Goal: Task Accomplishment & Management: Manage account settings

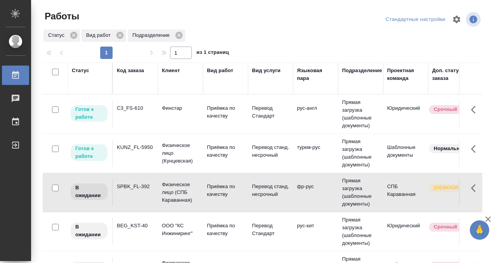
click at [152, 147] on div "KUNZ_FL-5950" at bounding box center [135, 148] width 37 height 8
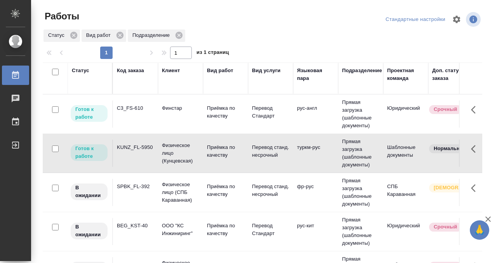
click at [152, 147] on div "KUNZ_FL-5950" at bounding box center [135, 148] width 37 height 8
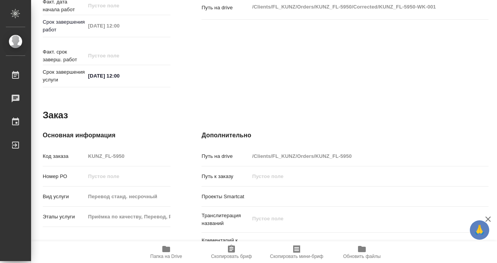
scroll to position [415, 0]
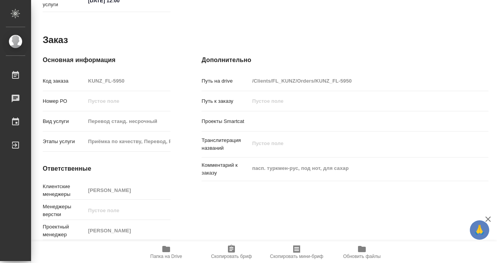
click at [166, 251] on icon "button" at bounding box center [166, 249] width 8 height 6
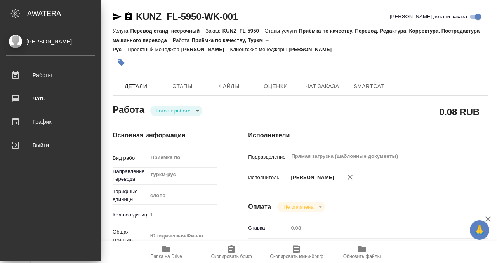
click at [48, 49] on div "[PERSON_NAME]" at bounding box center [50, 45] width 101 height 21
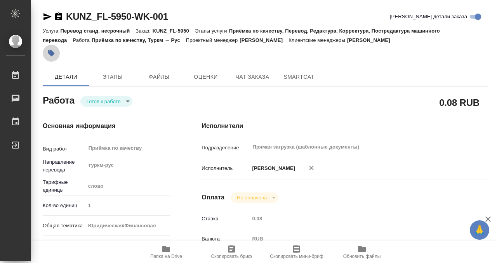
click at [52, 52] on icon "button" at bounding box center [51, 53] width 7 height 7
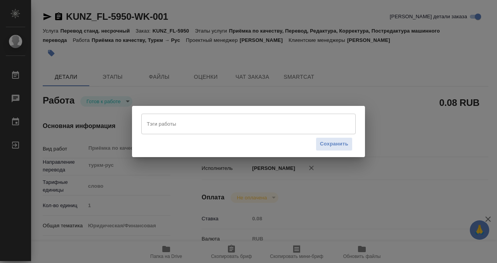
click at [283, 123] on input "Тэги работы" at bounding box center [241, 123] width 193 height 13
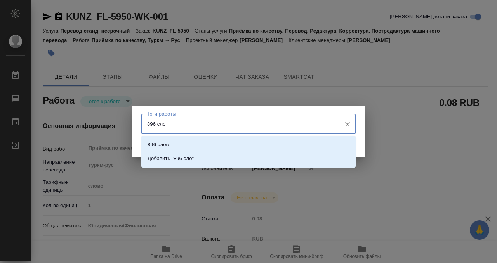
type input "896 слов"
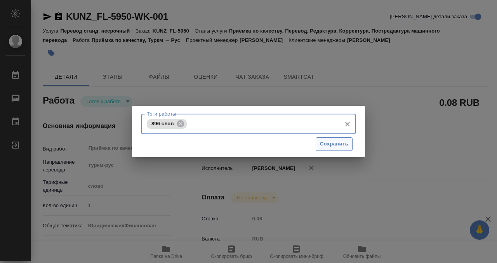
click at [350, 143] on button "Сохранить" at bounding box center [334, 145] width 37 height 14
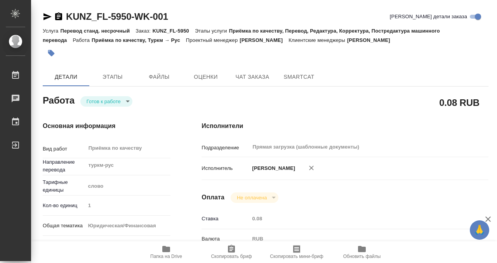
type input "readyForWork"
type input "туркм-рус"
type input "5a8b1489cc6b4906c91bfd90"
type input "1"
type input "yr-fn"
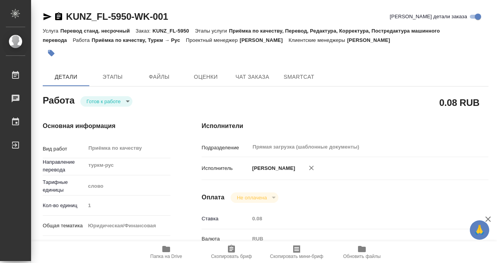
type input "5a8b8b956a9677013d343cfe"
checkbox input "true"
type input "[DATE] 11:00"
type input "[DATE] 12:00"
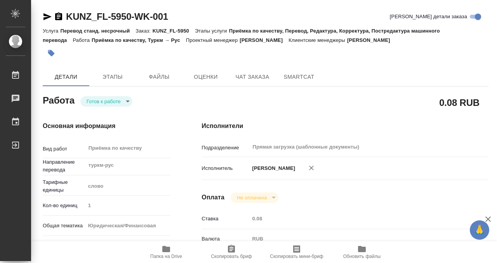
type input "Прямая загрузка (шаблонные документы)"
type input "notPayed"
type input "0.08"
type input "RUB"
type input "[PERSON_NAME]"
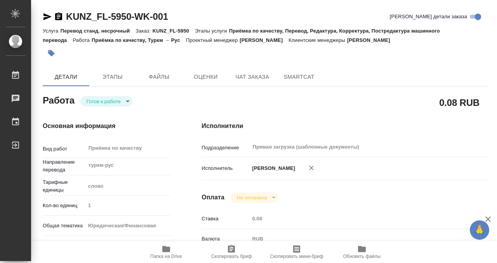
type input "KUNZ_FL-5950"
type input "Перевод станд. несрочный"
type input "Приёмка по качеству, Перевод, Редактура, Корректура, Постредактура машинного пе…"
type input "[PERSON_NAME]"
type input "/Clients/FL_KUNZ/Orders/KUNZ_FL-5950"
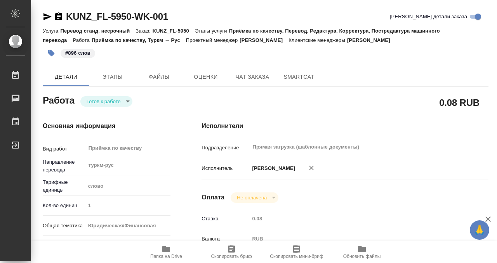
click at [119, 103] on body "🙏 .cls-1 fill:#fff; AWATERA Kobzeva [PERSON_NAME] 0 Чаты График Выйти KUNZ_FL-5…" at bounding box center [248, 131] width 497 height 263
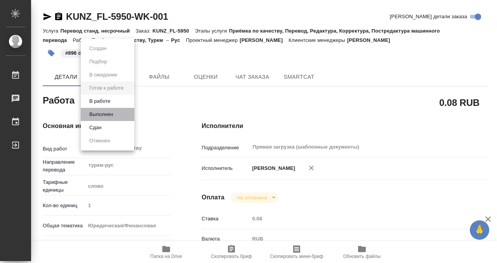
click at [123, 116] on li "Выполнен" at bounding box center [108, 114] width 54 height 13
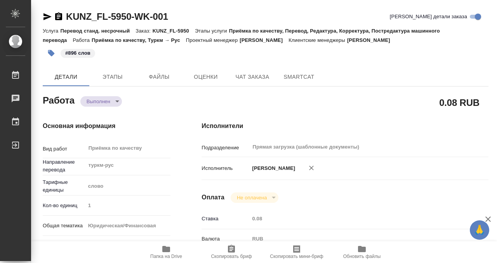
type textarea "x"
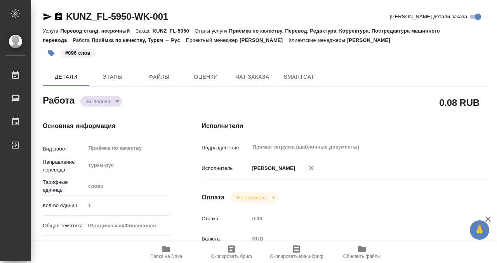
type textarea "x"
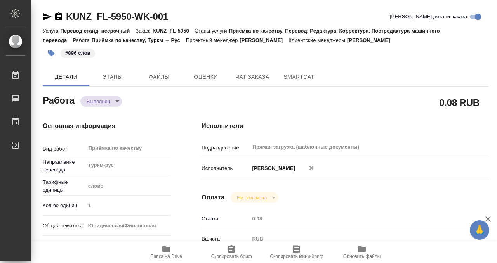
click at [61, 16] on icon "button" at bounding box center [58, 16] width 7 height 8
